Goal: Information Seeking & Learning: Learn about a topic

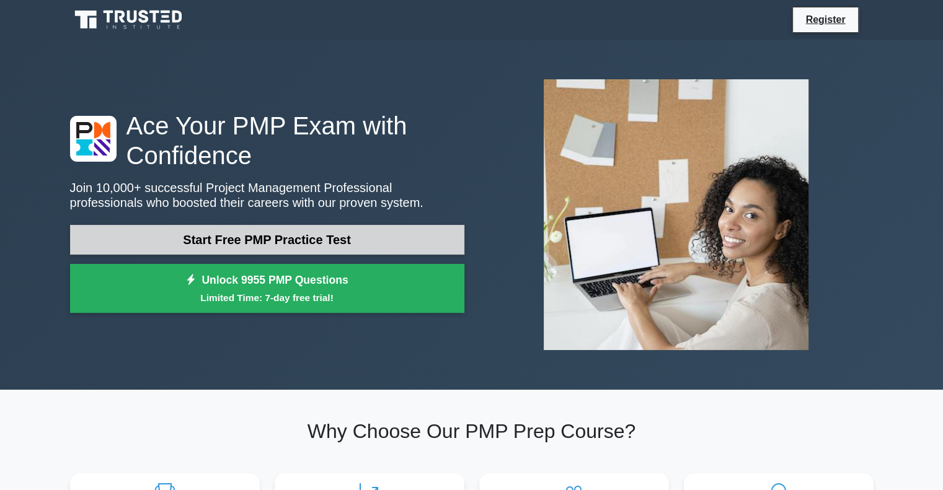
click at [305, 241] on link "Start Free PMP Practice Test" at bounding box center [267, 240] width 394 height 30
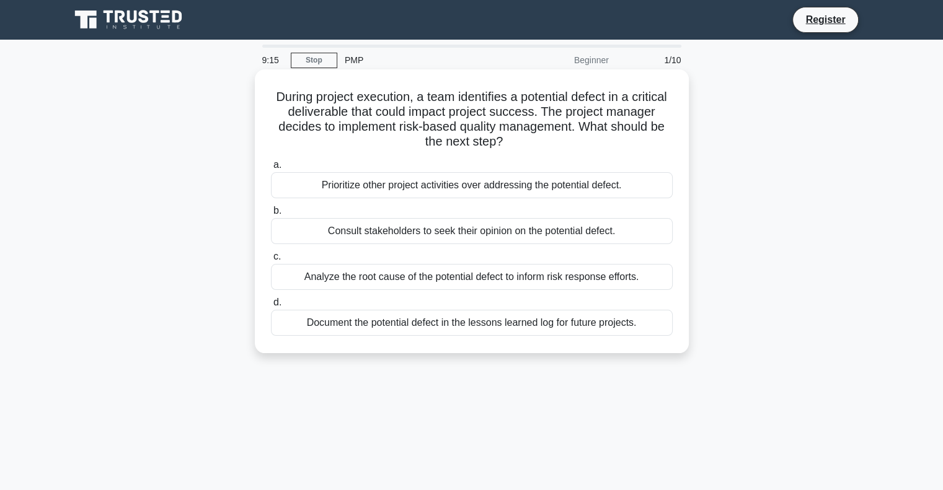
click at [493, 278] on div "Analyze the root cause of the potential defect to inform risk response efforts." at bounding box center [472, 277] width 402 height 26
click at [271, 261] on input "c. Analyze the root cause of the potential defect to inform risk response effor…" at bounding box center [271, 257] width 0 height 8
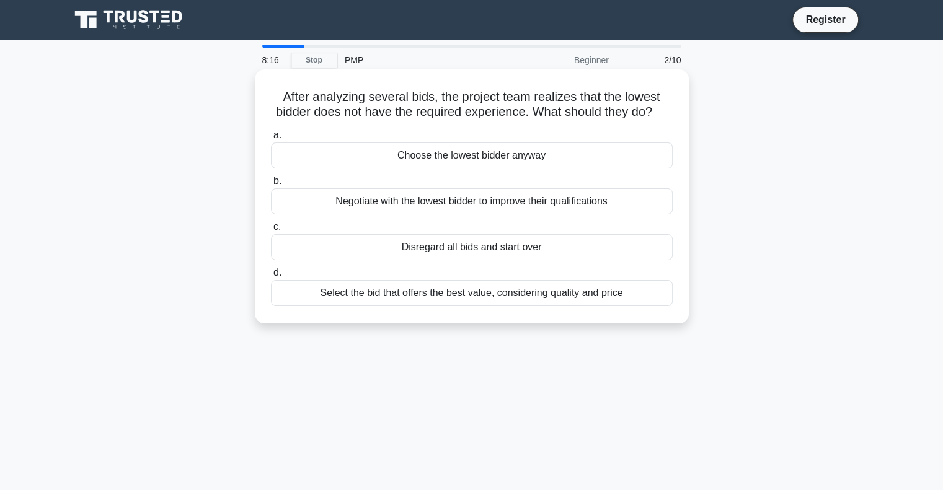
click at [490, 214] on div "Negotiate with the lowest bidder to improve their qualifications" at bounding box center [472, 201] width 402 height 26
click at [271, 185] on input "b. Negotiate with the lowest bidder to improve their qualifications" at bounding box center [271, 181] width 0 height 8
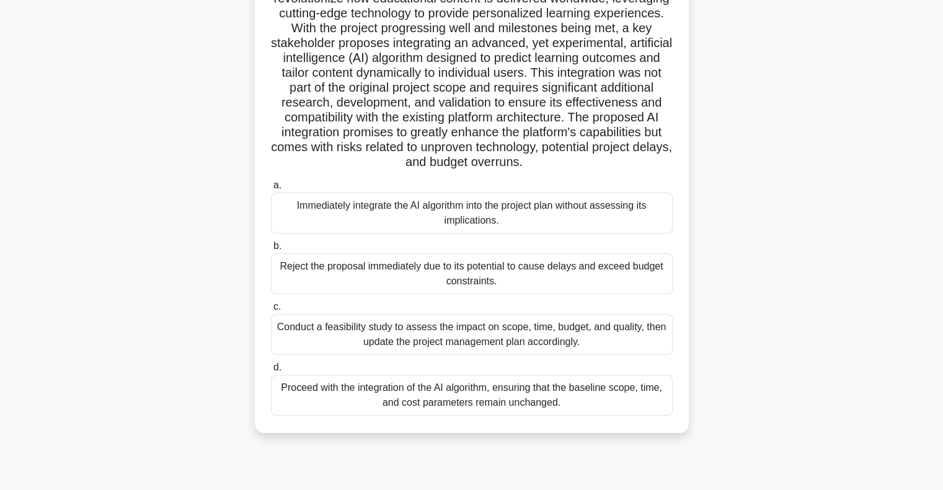
scroll to position [157, 0]
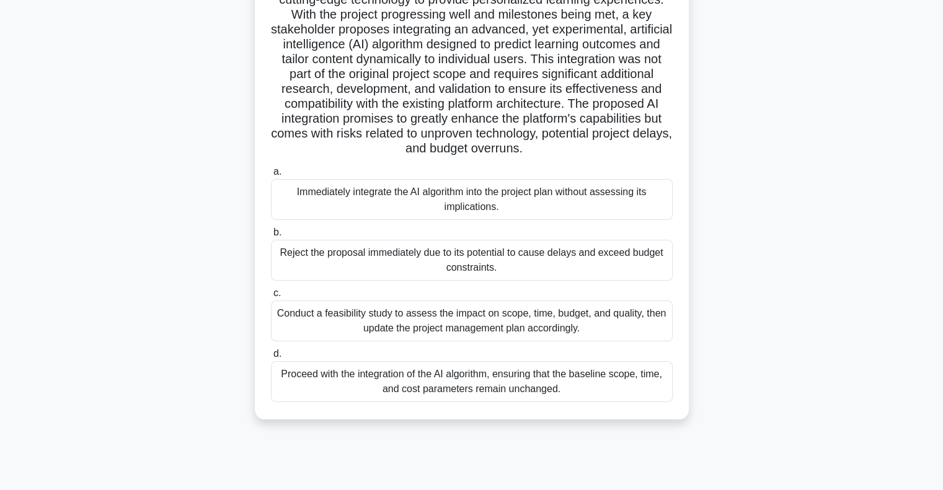
click at [503, 321] on div "Conduct a feasibility study to assess the impact on scope, time, budget, and qu…" at bounding box center [472, 321] width 402 height 41
click at [271, 297] on input "c. Conduct a feasibility study to assess the impact on scope, time, budget, and…" at bounding box center [271, 293] width 0 height 8
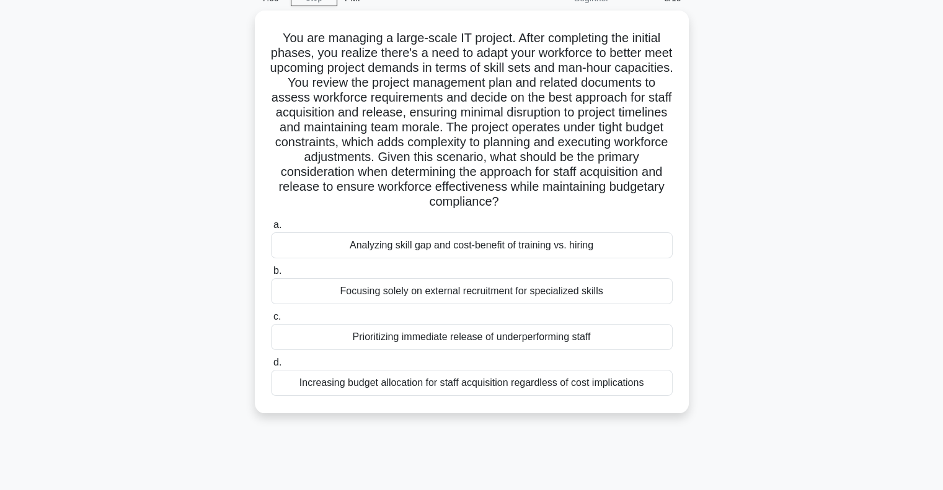
scroll to position [0, 0]
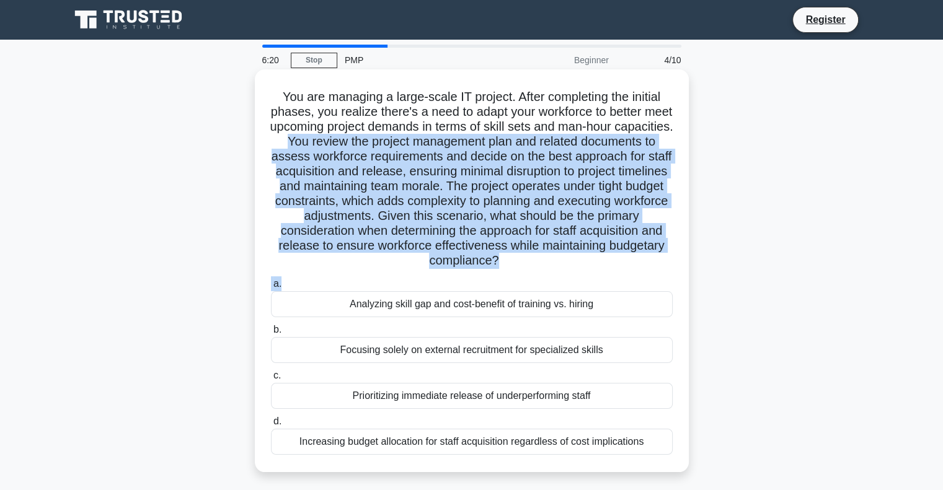
drag, startPoint x: 353, startPoint y: 136, endPoint x: 558, endPoint y: 275, distance: 248.0
click at [558, 275] on div "You are managing a large-scale IT project. After completing the initial phases,…" at bounding box center [472, 270] width 424 height 393
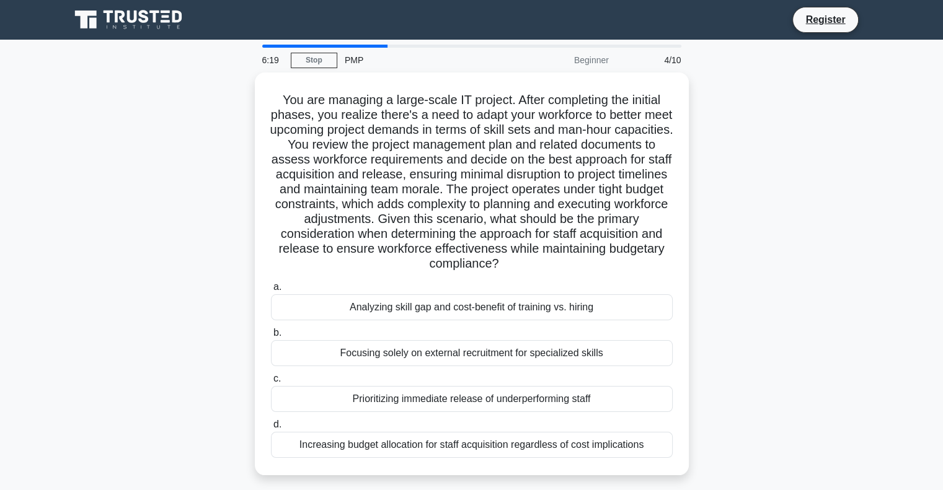
click at [781, 312] on div "You are managing a large-scale IT project. After completing the initial phases,…" at bounding box center [472, 282] width 818 height 418
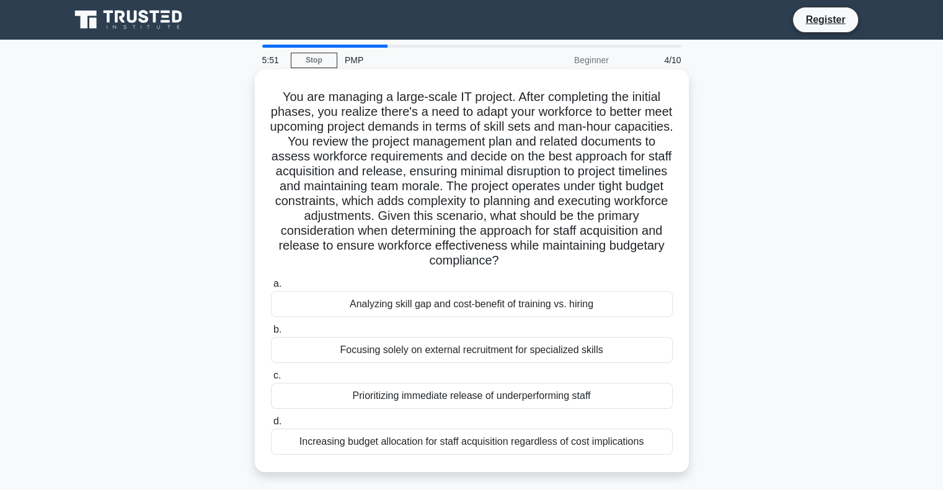
click at [426, 310] on div "Analyzing skill gap and cost-benefit of training vs. hiring" at bounding box center [472, 304] width 402 height 26
click at [271, 288] on input "a. Analyzing skill gap and cost-benefit of training vs. hiring" at bounding box center [271, 284] width 0 height 8
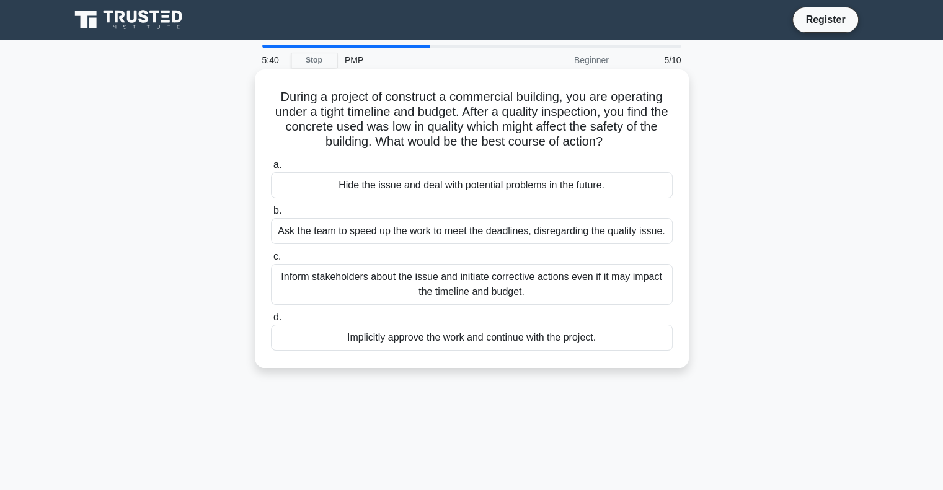
click at [674, 100] on div "During a project of construct a commercial building, you are operating under a …" at bounding box center [472, 218] width 424 height 289
click at [531, 287] on div "Inform stakeholders about the issue and initiate corrective actions even if it …" at bounding box center [472, 284] width 402 height 41
click at [271, 261] on input "c. Inform stakeholders about the issue and initiate corrective actions even if …" at bounding box center [271, 257] width 0 height 8
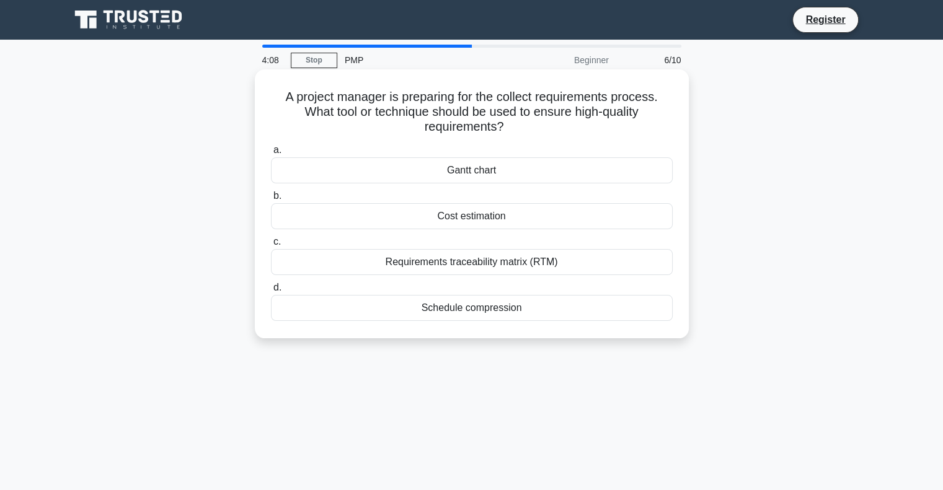
click at [542, 257] on div "Requirements traceability matrix (RTM)" at bounding box center [472, 262] width 402 height 26
click at [271, 246] on input "c. Requirements traceability matrix (RTM)" at bounding box center [271, 242] width 0 height 8
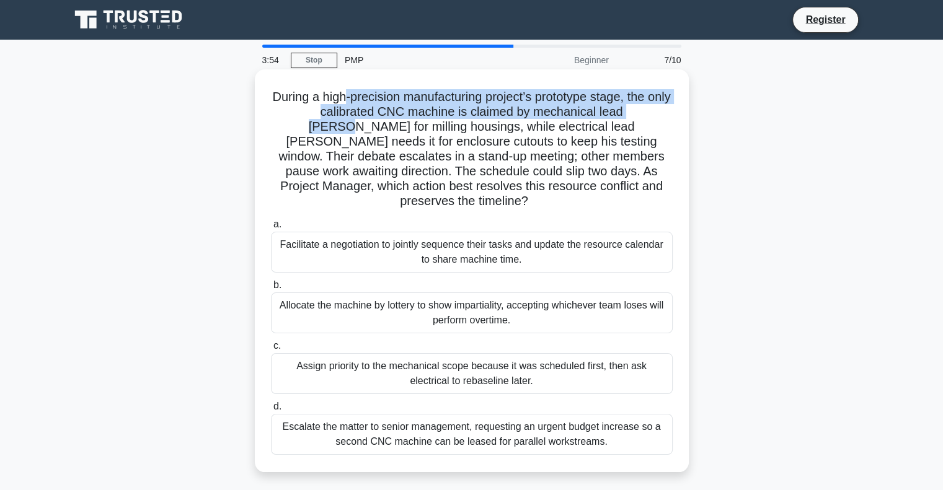
drag, startPoint x: 356, startPoint y: 94, endPoint x: 652, endPoint y: 105, distance: 296.4
click at [652, 105] on h5 "During a high-precision manufacturing project’s prototype stage, the only calib…" at bounding box center [472, 149] width 404 height 120
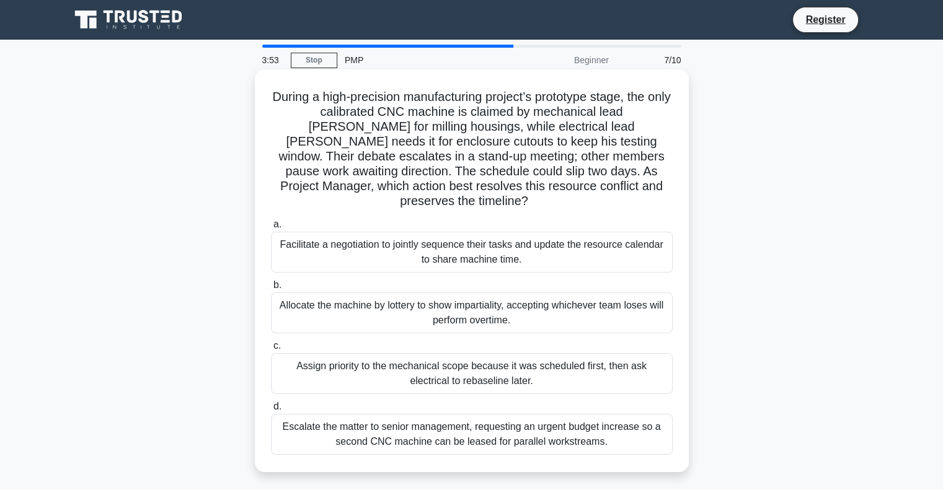
click at [511, 141] on h5 "During a high-precision manufacturing project’s prototype stage, the only calib…" at bounding box center [472, 149] width 404 height 120
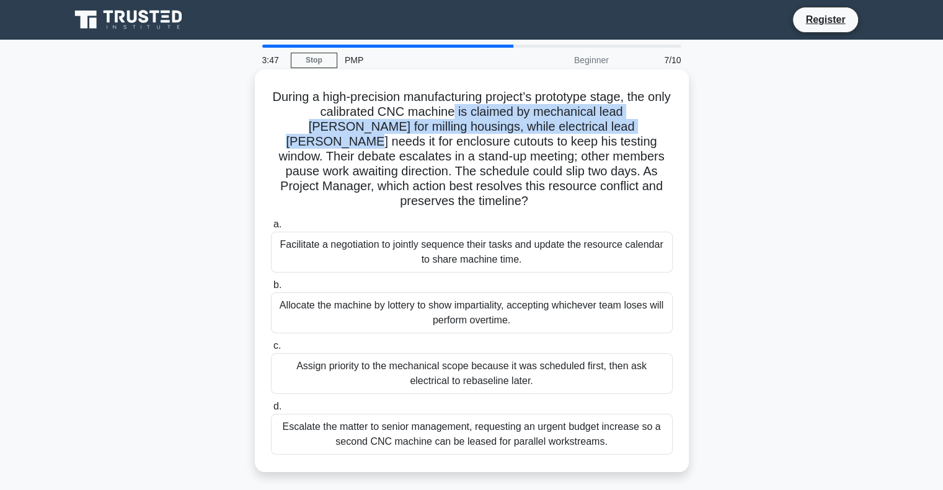
drag, startPoint x: 442, startPoint y: 108, endPoint x: 619, endPoint y: 131, distance: 178.6
click at [619, 131] on h5 "During a high-precision manufacturing project’s prototype stage, the only calib…" at bounding box center [472, 149] width 404 height 120
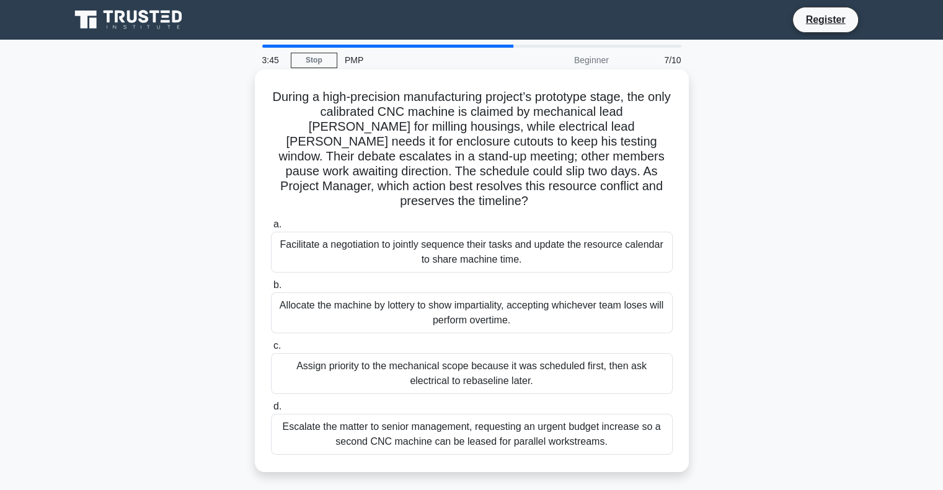
click at [608, 160] on h5 "During a high-precision manufacturing project’s prototype stage, the only calib…" at bounding box center [472, 149] width 404 height 120
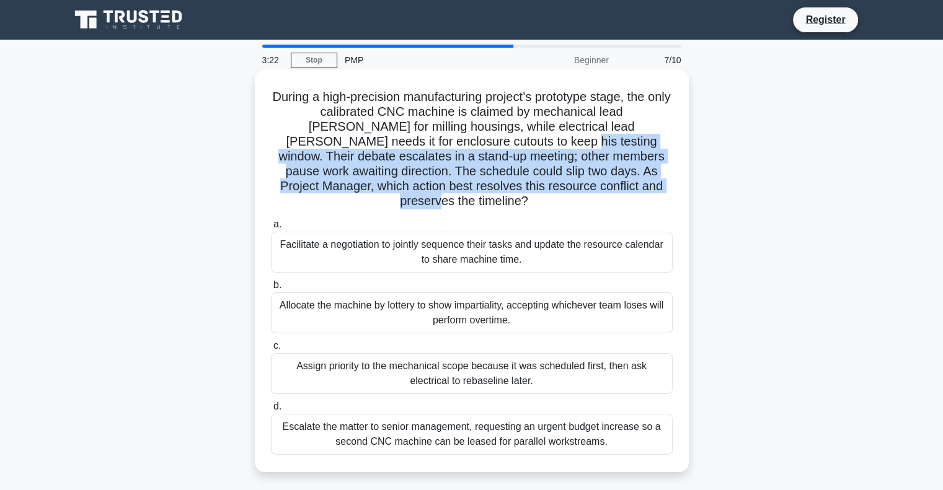
drag, startPoint x: 465, startPoint y: 141, endPoint x: 630, endPoint y: 198, distance: 175.0
click at [630, 198] on div "During a high-precision manufacturing project’s prototype stage, the only calib…" at bounding box center [472, 270] width 424 height 393
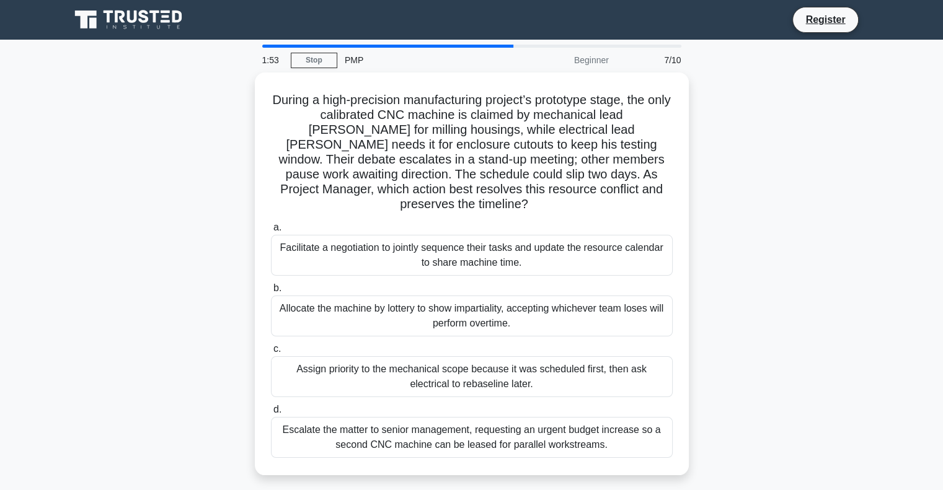
click at [701, 257] on div "During a high-precision manufacturing project’s prototype stage, the only calib…" at bounding box center [472, 282] width 818 height 418
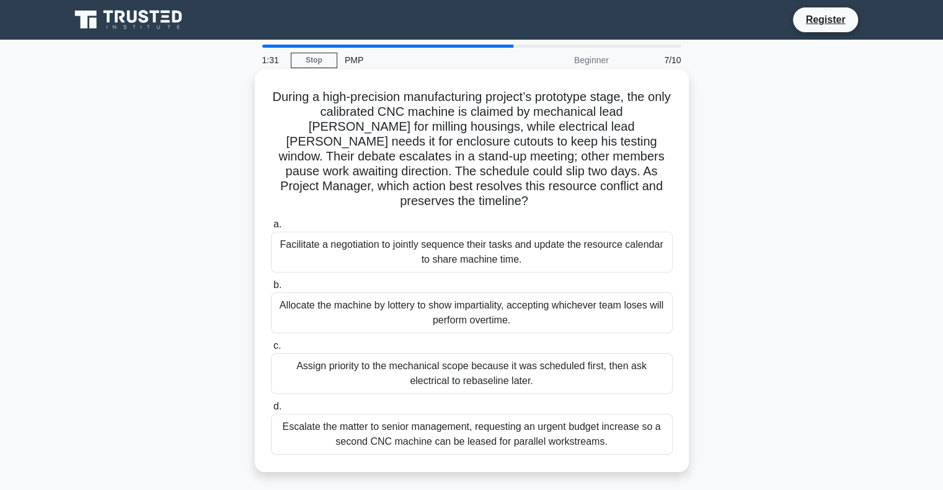
click at [454, 240] on div "Facilitate a negotiation to jointly sequence their tasks and update the resourc…" at bounding box center [472, 252] width 402 height 41
click at [271, 229] on input "a. Facilitate a negotiation to jointly sequence their tasks and update the reso…" at bounding box center [271, 225] width 0 height 8
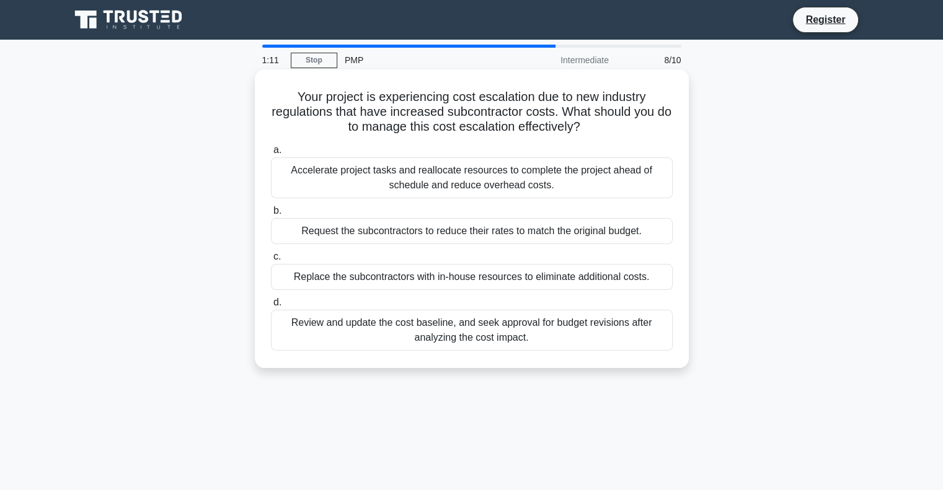
click at [494, 186] on div "Accelerate project tasks and reallocate resources to complete the project ahead…" at bounding box center [472, 177] width 402 height 41
click at [271, 154] on input "a. Accelerate project tasks and reallocate resources to complete the project ah…" at bounding box center [271, 150] width 0 height 8
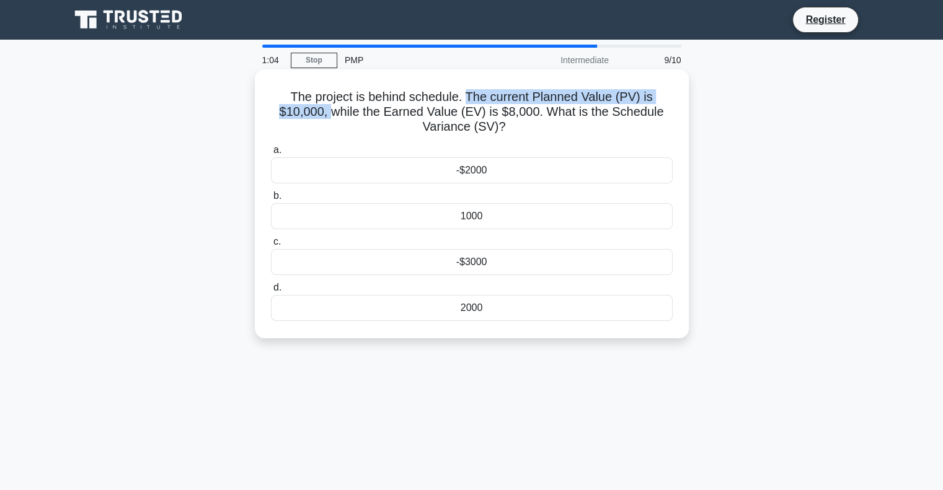
drag, startPoint x: 468, startPoint y: 99, endPoint x: 330, endPoint y: 111, distance: 138.7
click at [330, 111] on h5 "The project is behind schedule. The current Planned Value (PV) is $10,000, whil…" at bounding box center [472, 112] width 404 height 46
click at [480, 170] on div "-$2000" at bounding box center [472, 170] width 402 height 26
click at [271, 154] on input "a. -$2000" at bounding box center [271, 150] width 0 height 8
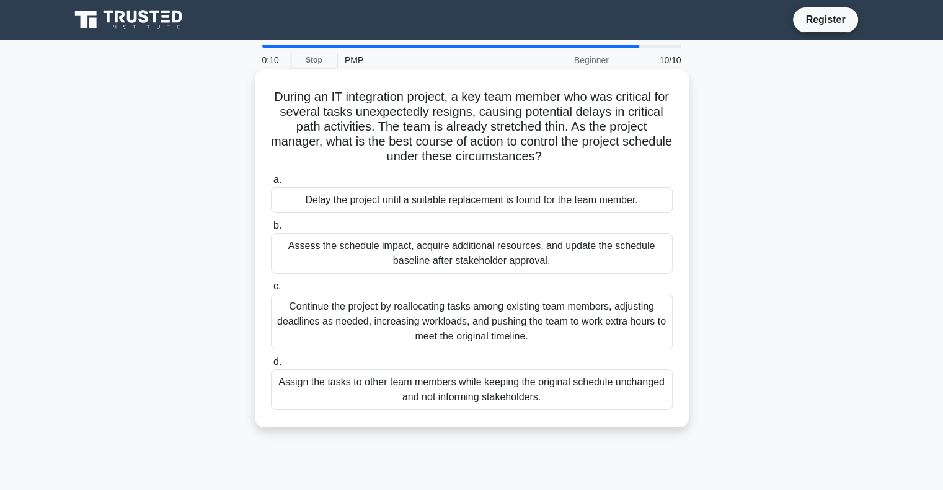
click at [497, 330] on div "Continue the project by reallocating tasks among existing team members, adjusti…" at bounding box center [472, 322] width 402 height 56
click at [271, 291] on input "c. Continue the project by reallocating tasks among existing team members, adju…" at bounding box center [271, 287] width 0 height 8
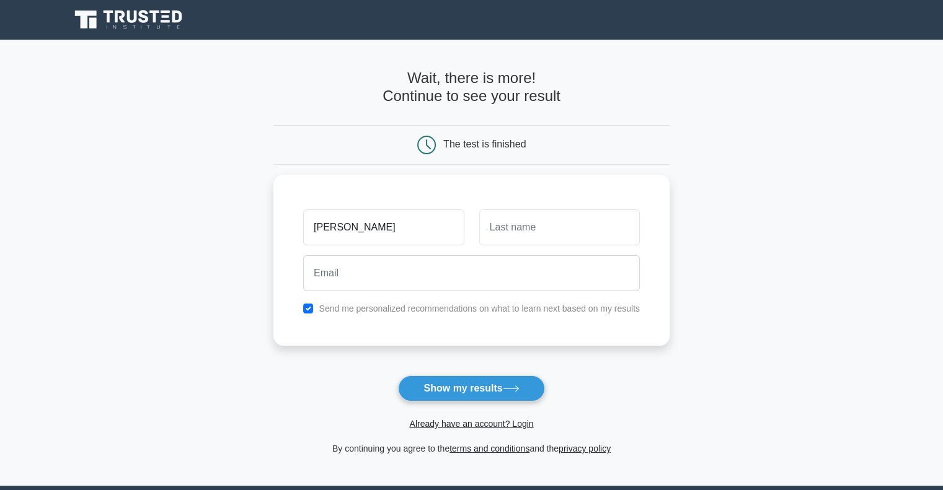
type input "[PERSON_NAME]"
type input "B"
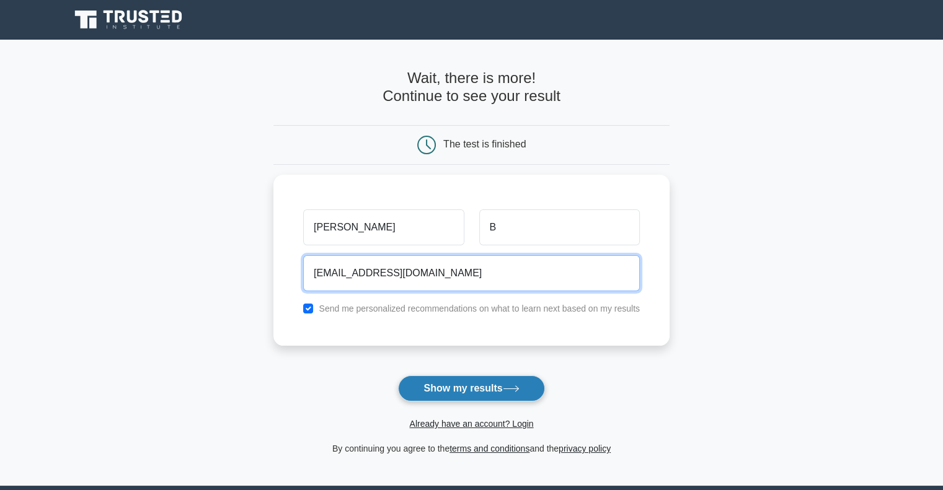
type input "[EMAIL_ADDRESS][DOMAIN_NAME]"
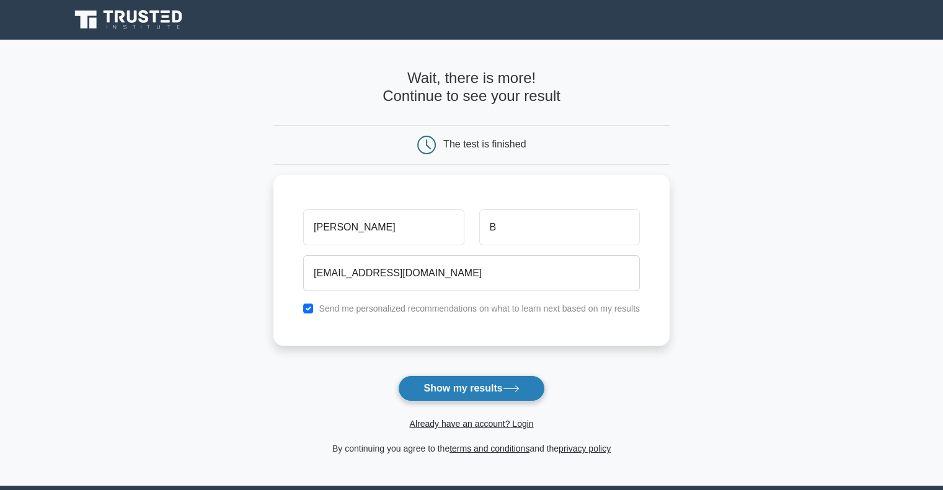
click at [471, 390] on button "Show my results" at bounding box center [471, 389] width 146 height 26
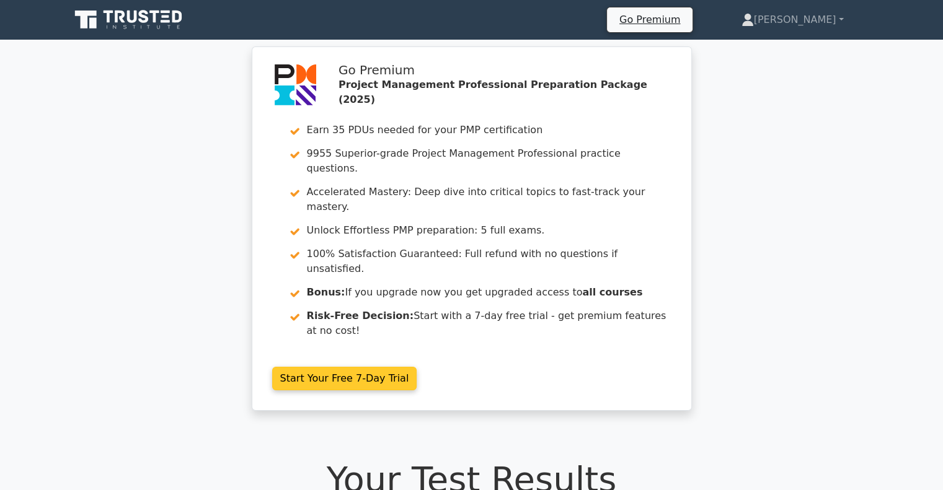
click at [324, 367] on link "Start Your Free 7-Day Trial" at bounding box center [344, 379] width 145 height 24
